Goal: Information Seeking & Learning: Learn about a topic

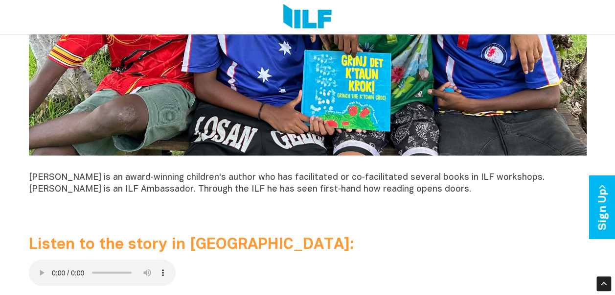
scroll to position [979, 0]
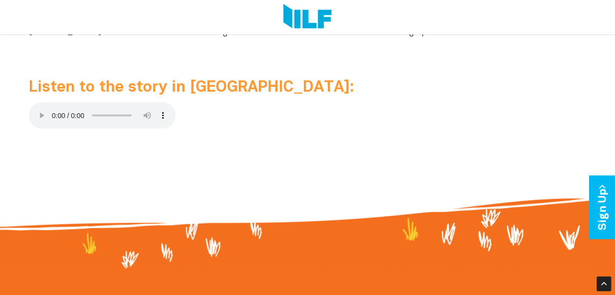
click at [185, 89] on span "Listen to the story in [GEOGRAPHIC_DATA]:" at bounding box center [191, 87] width 325 height 14
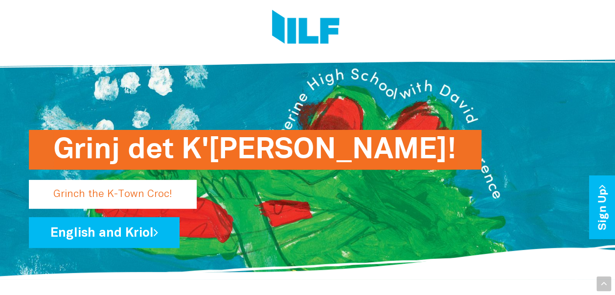
scroll to position [0, 0]
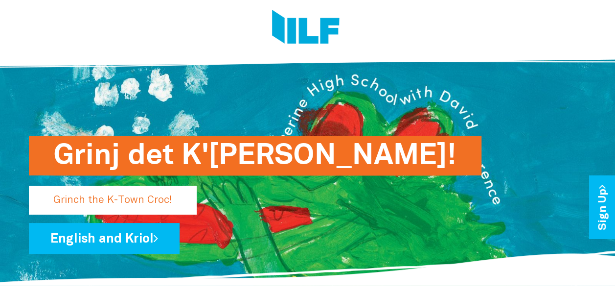
click at [161, 186] on p "Grinch the K-Town Croc!" at bounding box center [113, 199] width 168 height 29
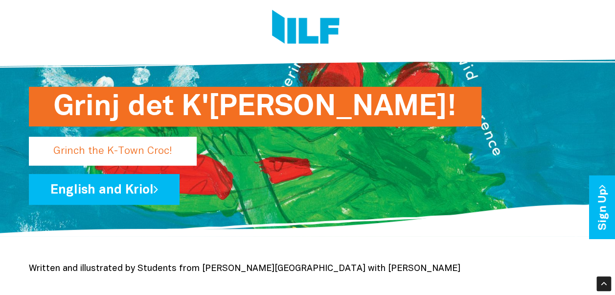
drag, startPoint x: 153, startPoint y: 110, endPoint x: 250, endPoint y: 241, distance: 162.7
click at [181, 267] on span "Written and illustrated by Students from [PERSON_NAME][GEOGRAPHIC_DATA] with [P…" at bounding box center [245, 268] width 432 height 8
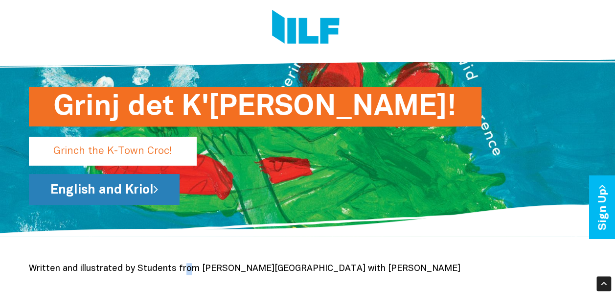
drag, startPoint x: 181, startPoint y: 267, endPoint x: 123, endPoint y: 199, distance: 88.9
click at [123, 199] on link "English and Kriol" at bounding box center [104, 189] width 151 height 31
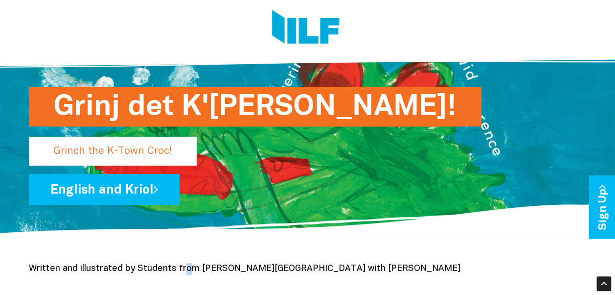
click at [100, 150] on p "Grinch the K-Town Croc!" at bounding box center [113, 151] width 168 height 29
drag, startPoint x: 161, startPoint y: 149, endPoint x: 376, endPoint y: 164, distance: 215.9
click at [376, 164] on div "Grinj det K'[PERSON_NAME]! Grinch the K-Town Croc! English and Kriol" at bounding box center [308, 162] width 558 height 84
click at [530, 164] on div "Grinj det K'[PERSON_NAME]! Grinch the K-Town Croc! English and Kriol" at bounding box center [308, 162] width 558 height 84
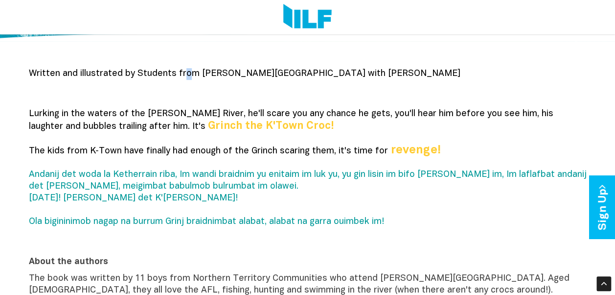
scroll to position [245, 0]
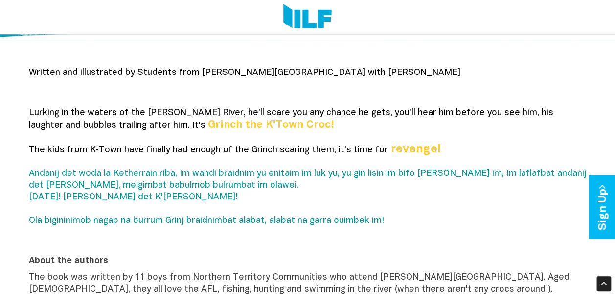
click at [137, 150] on span "The kids from K‑Town have finally had enough of the Grinch scaring them, it's t…" at bounding box center [208, 150] width 359 height 8
drag, startPoint x: 151, startPoint y: 124, endPoint x: 218, endPoint y: 124, distance: 67.0
click at [218, 124] on b "Grinch the K'Town Croc!" at bounding box center [271, 125] width 126 height 10
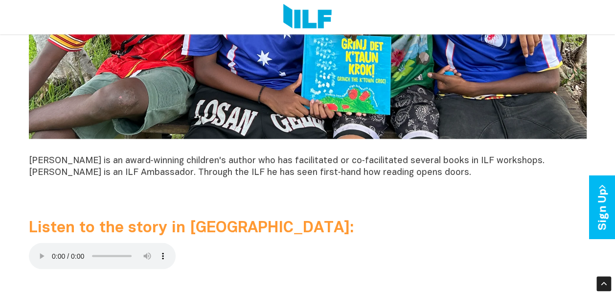
scroll to position [881, 0]
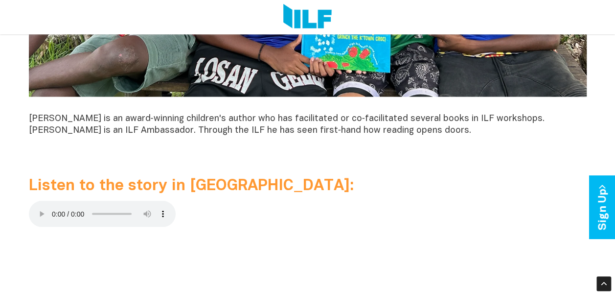
click at [143, 134] on span "[PERSON_NAME] is an award‑winning children's author who has facilitated or co‑f…" at bounding box center [287, 124] width 516 height 20
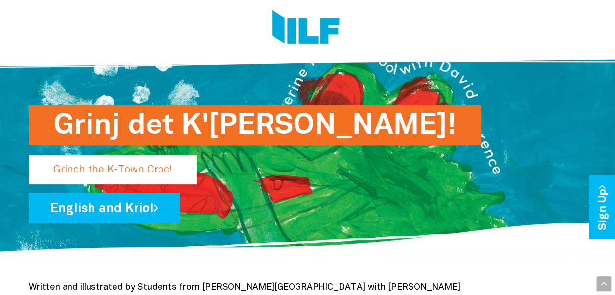
scroll to position [0, 0]
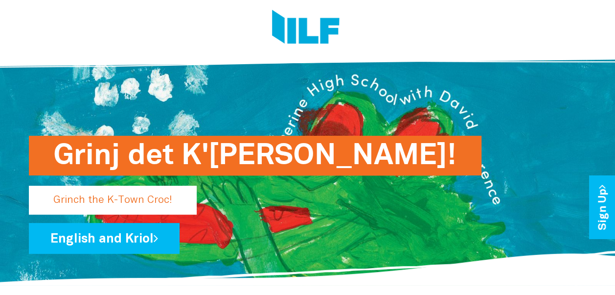
drag, startPoint x: 220, startPoint y: 156, endPoint x: 236, endPoint y: 232, distance: 77.9
click at [234, 233] on div "Grinj det K'[PERSON_NAME]! Grinch the K-Town Croc! English and Kriol" at bounding box center [308, 211] width 558 height 84
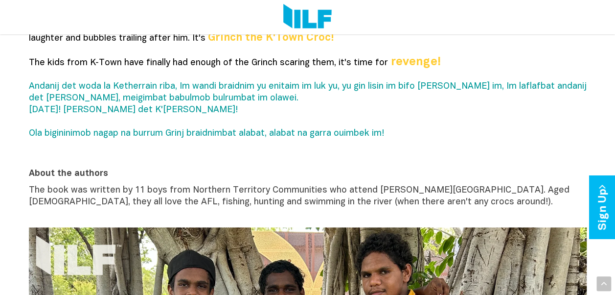
scroll to position [392, 0]
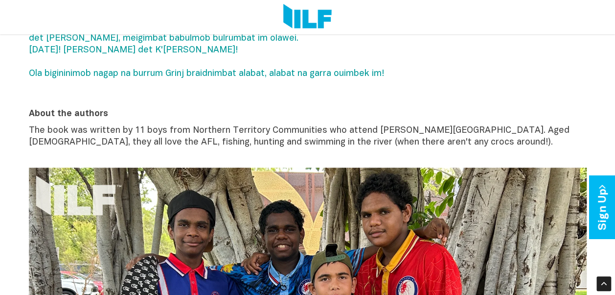
click at [186, 142] on span "The book was written by 11 boys from Northern Territory Communities who attend …" at bounding box center [299, 136] width 541 height 20
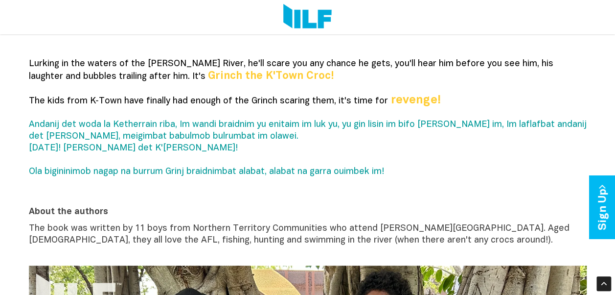
scroll to position [245, 0]
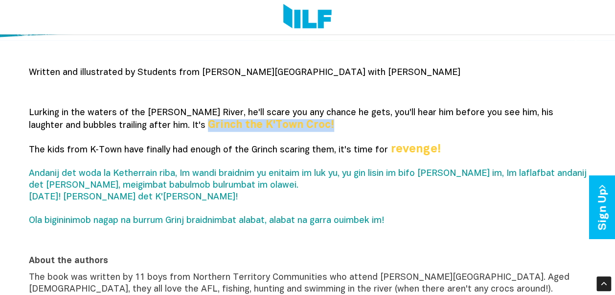
drag, startPoint x: 286, startPoint y: 127, endPoint x: 154, endPoint y: 127, distance: 132.1
click at [154, 127] on p "Lurking in the waters of the [PERSON_NAME] River, he'll scare you any chance he…" at bounding box center [308, 172] width 558 height 131
copy b "Grinch the K'Town Croc!"
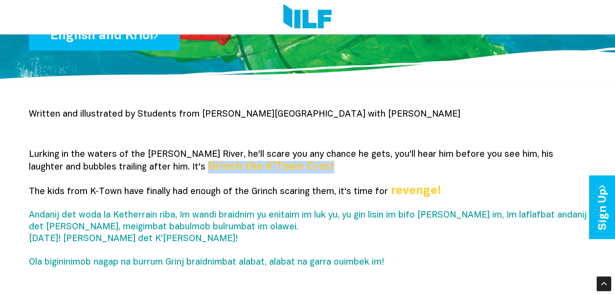
scroll to position [147, 0]
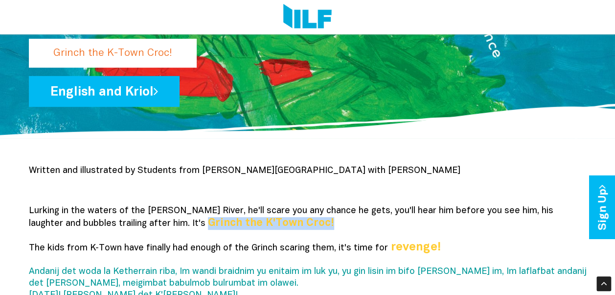
click at [322, 208] on span "Lurking in the waters of the [PERSON_NAME] River, he'll scare you any chance he…" at bounding box center [291, 217] width 525 height 21
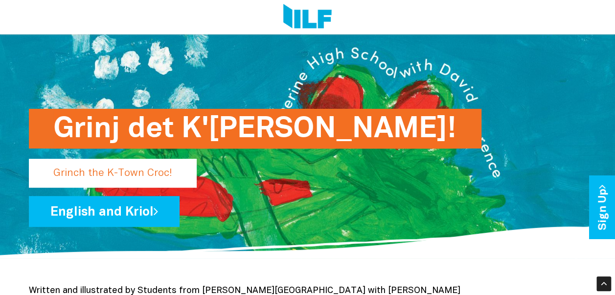
scroll to position [0, 0]
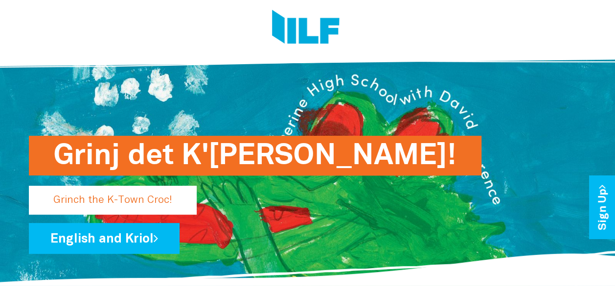
drag, startPoint x: 44, startPoint y: 154, endPoint x: 374, endPoint y: 161, distance: 329.9
click at [374, 161] on div "Grinj det K'[PERSON_NAME]! Grinch the K-Town Croc! English and Kriol" at bounding box center [308, 165] width 573 height 239
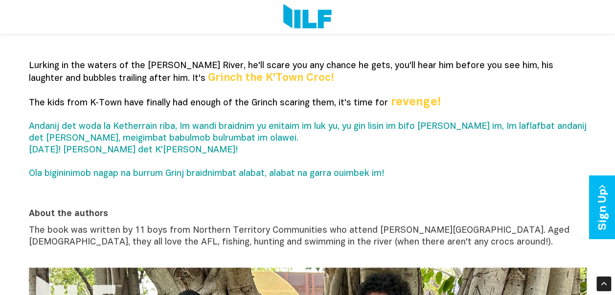
scroll to position [245, 0]
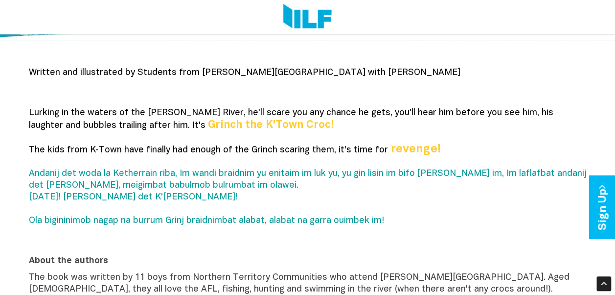
click at [54, 114] on span "Lurking in the waters of the [PERSON_NAME] River, he'll scare you any chance he…" at bounding box center [291, 119] width 525 height 21
drag, startPoint x: 92, startPoint y: 199, endPoint x: 181, endPoint y: 199, distance: 89.6
click at [181, 199] on p "Lurking in the waters of the [PERSON_NAME] River, he'll scare you any chance he…" at bounding box center [308, 172] width 558 height 131
click at [180, 199] on p "Lurking in the waters of the [PERSON_NAME] River, he'll scare you any chance he…" at bounding box center [308, 172] width 558 height 131
click at [176, 198] on span "Andanij det woda la Ketherrain riba, Im wandi braidnim yu enitaim im luk yu, yu…" at bounding box center [308, 196] width 558 height 55
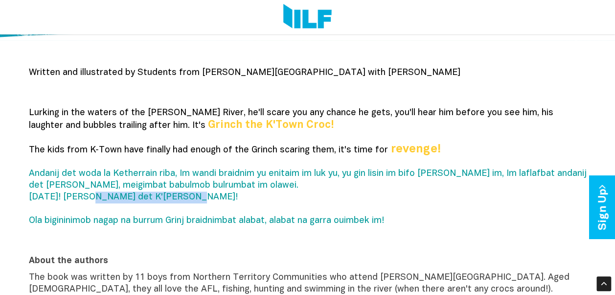
drag, startPoint x: 176, startPoint y: 198, endPoint x: 91, endPoint y: 193, distance: 85.3
click at [91, 193] on span "Andanij det woda la Ketherrain riba, Im wandi braidnim yu enitaim im luk yu, yu…" at bounding box center [308, 196] width 558 height 55
copy span "Grinj det K'[PERSON_NAME]!"
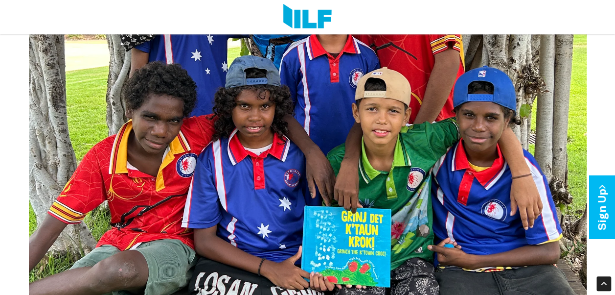
scroll to position [881, 0]
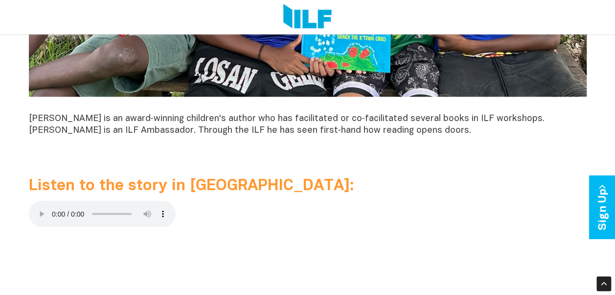
click at [77, 186] on span "Listen to the story in [GEOGRAPHIC_DATA]:" at bounding box center [191, 185] width 325 height 14
click at [199, 187] on span "Listen to the story in [GEOGRAPHIC_DATA]:" at bounding box center [191, 185] width 325 height 14
click at [225, 186] on span "Listen to the story in [GEOGRAPHIC_DATA]:" at bounding box center [191, 185] width 325 height 14
click at [187, 213] on p at bounding box center [308, 215] width 558 height 30
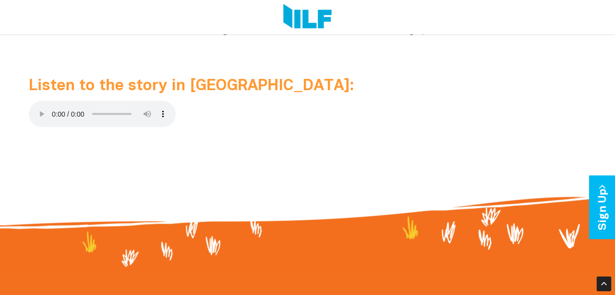
scroll to position [930, 0]
